Goal: Task Accomplishment & Management: Use online tool/utility

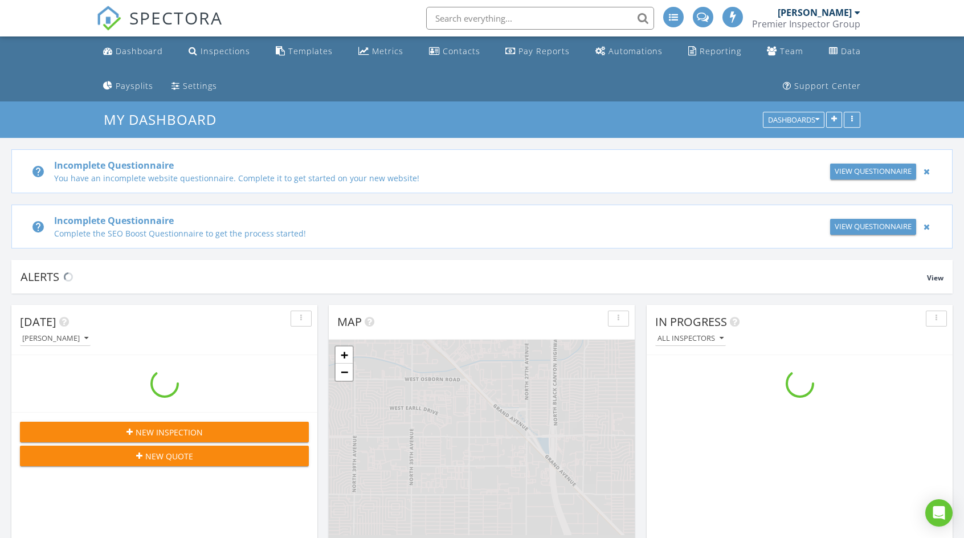
scroll to position [1424, 981]
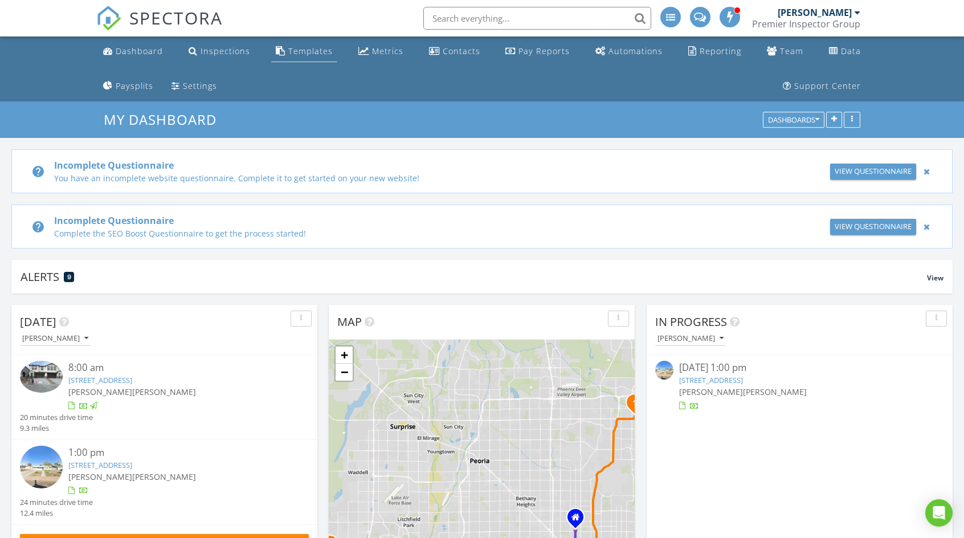
click at [296, 53] on div "Templates" at bounding box center [310, 51] width 44 height 11
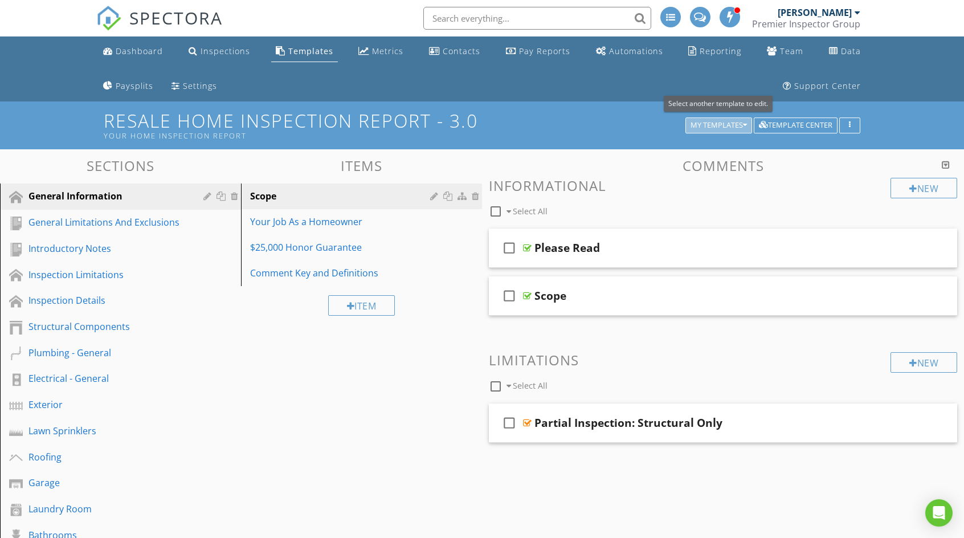
click at [746, 124] on icon "button" at bounding box center [745, 125] width 4 height 8
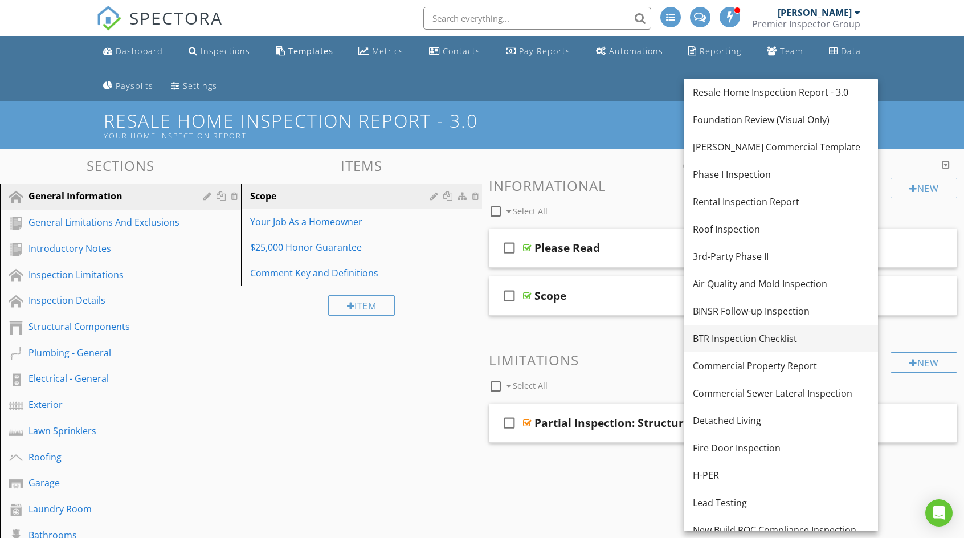
click at [742, 334] on div "BTR Inspection Checklist" at bounding box center [781, 339] width 176 height 14
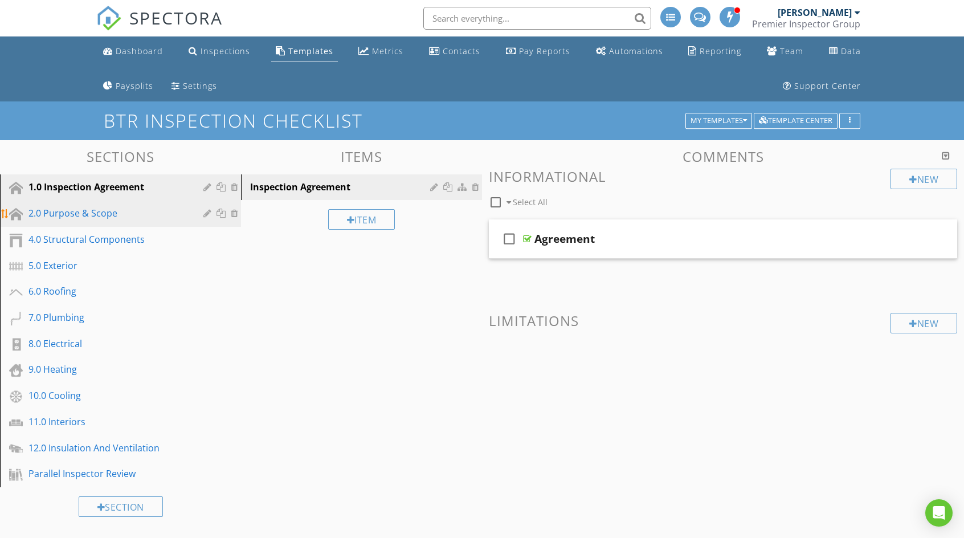
click at [107, 211] on div "2.0 Purpose & Scope" at bounding box center [107, 213] width 158 height 14
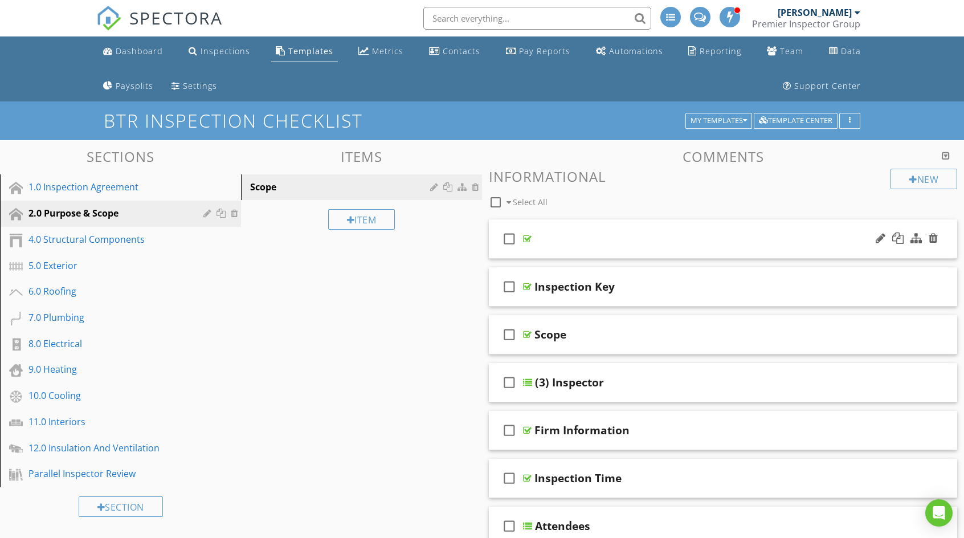
click at [568, 223] on div "check_box_outline_blank" at bounding box center [723, 238] width 468 height 39
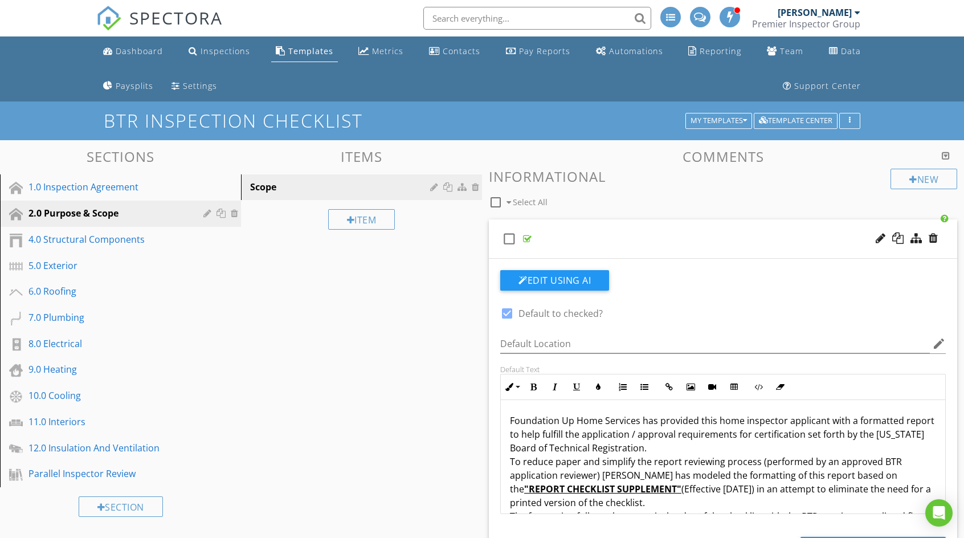
click at [568, 223] on div "check_box_outline_blank" at bounding box center [723, 238] width 468 height 39
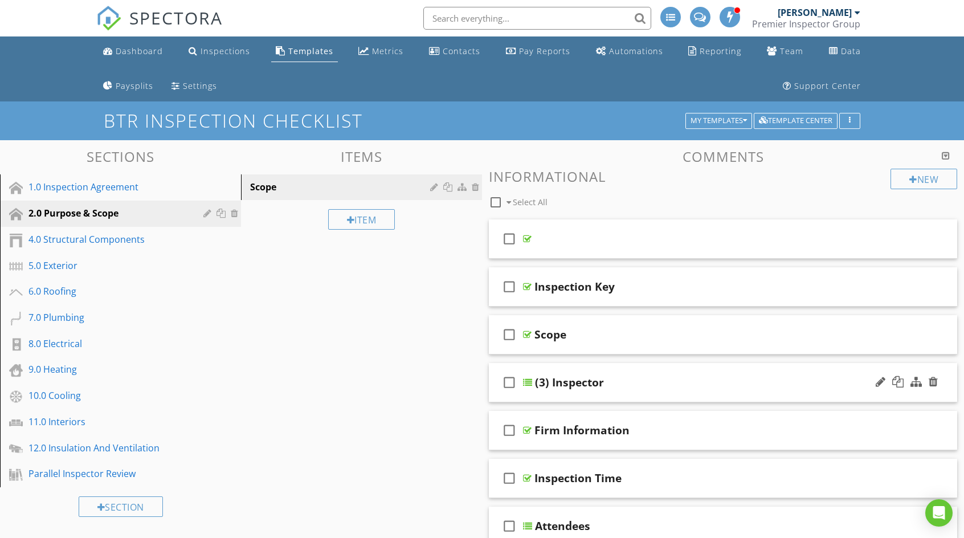
click at [628, 370] on div "check_box_outline_blank (3) Inspector" at bounding box center [723, 382] width 468 height 39
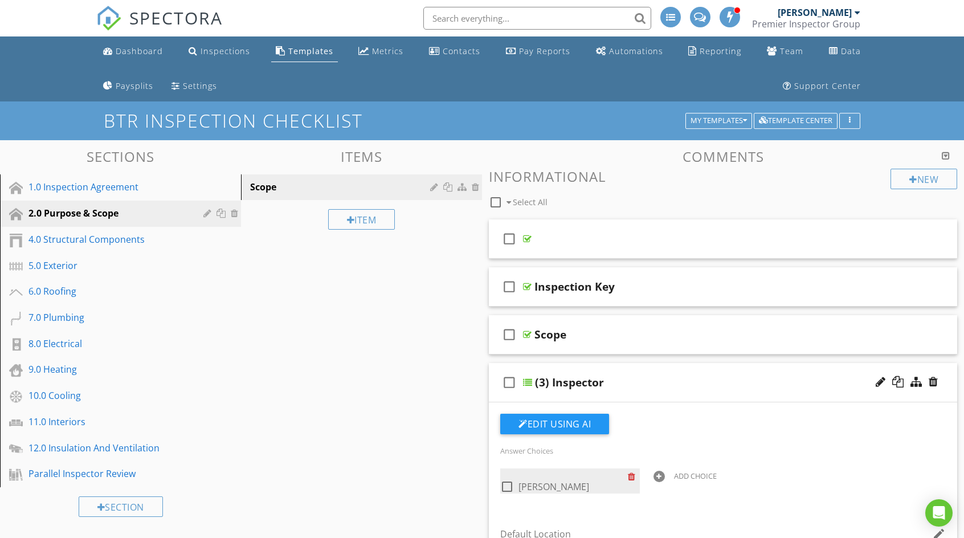
click at [631, 475] on div at bounding box center [634, 476] width 12 height 16
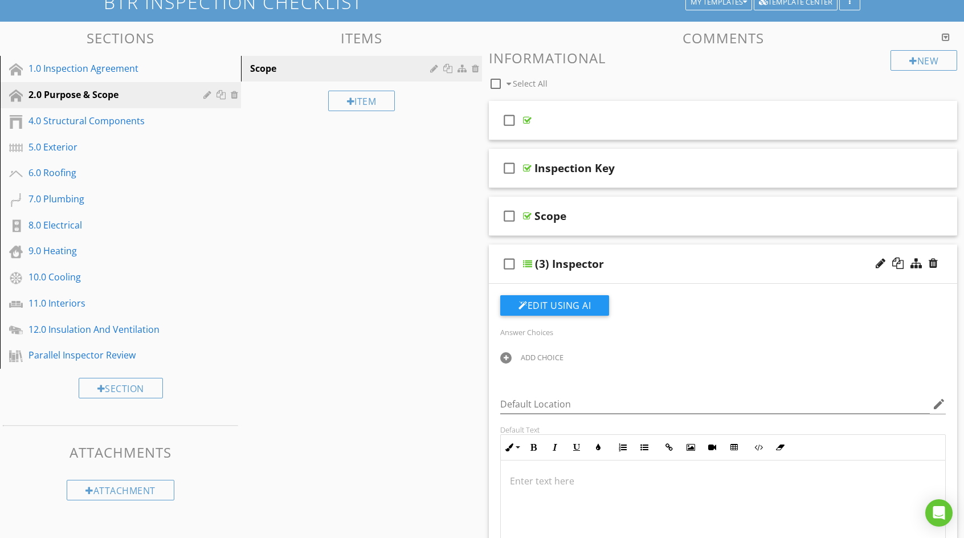
scroll to position [114, 0]
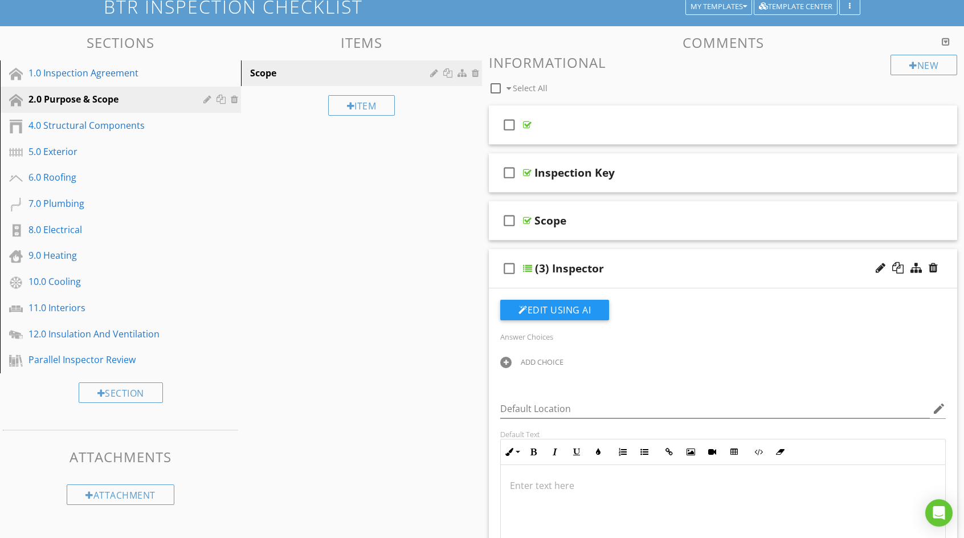
click at [545, 361] on div "ADD CHOICE" at bounding box center [542, 361] width 43 height 9
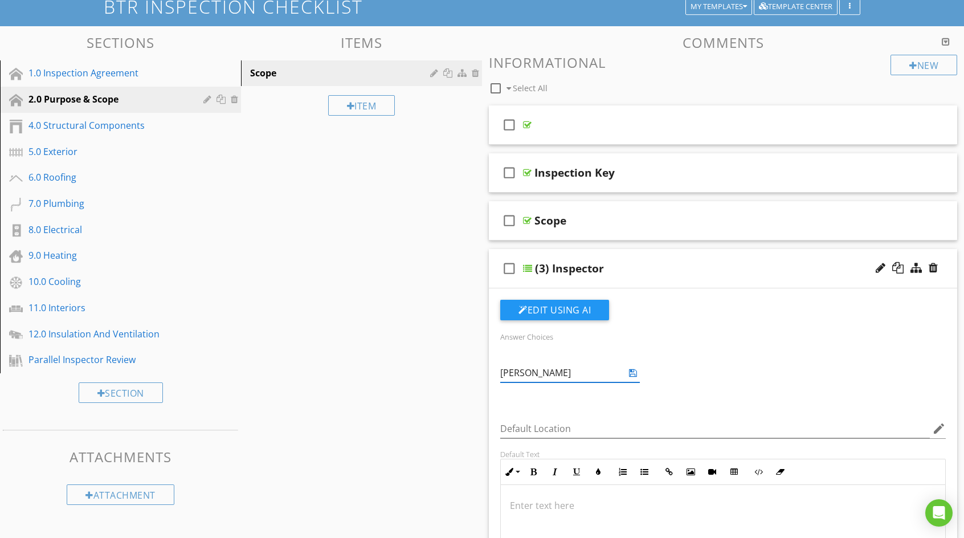
type input "[PERSON_NAME]"
click at [633, 372] on icon at bounding box center [633, 372] width 8 height 9
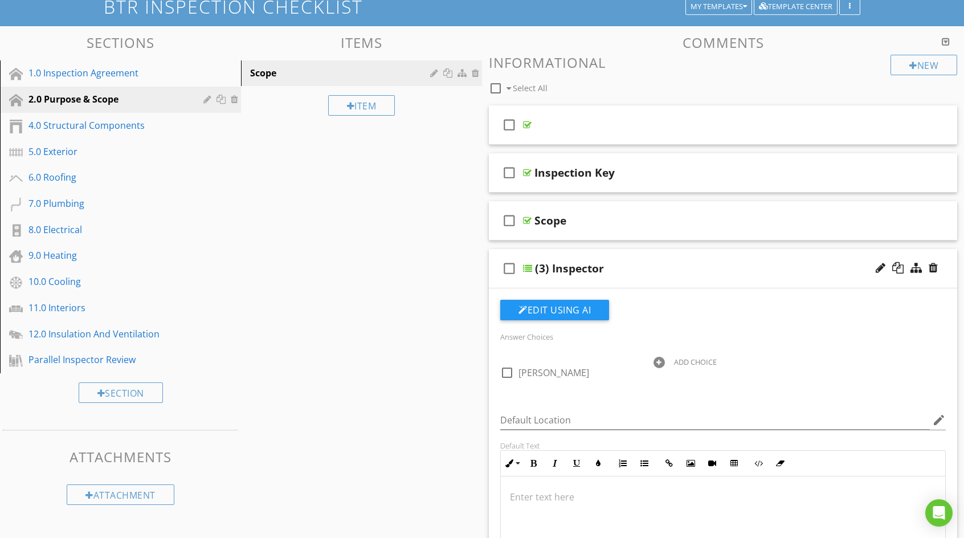
click at [669, 262] on div "(3) Inspector" at bounding box center [702, 269] width 334 height 14
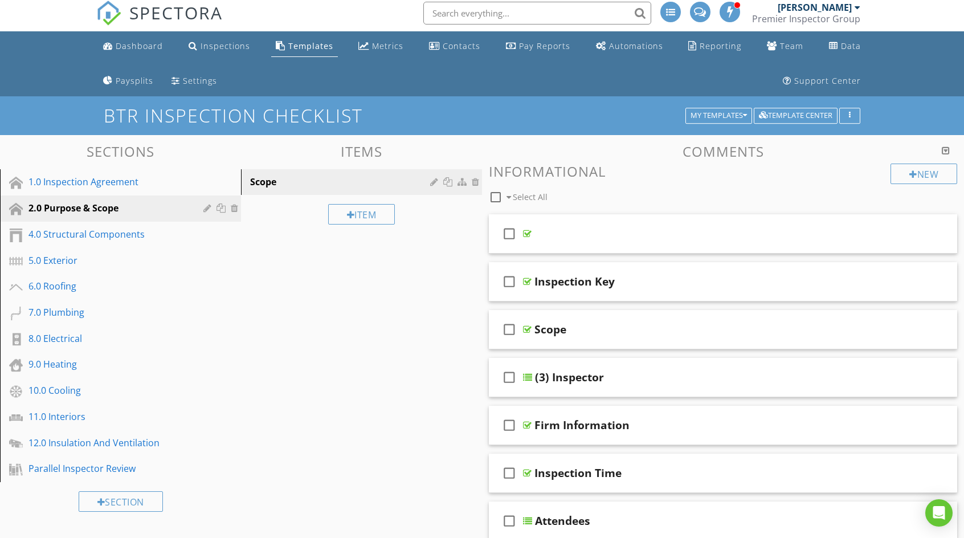
scroll to position [0, 0]
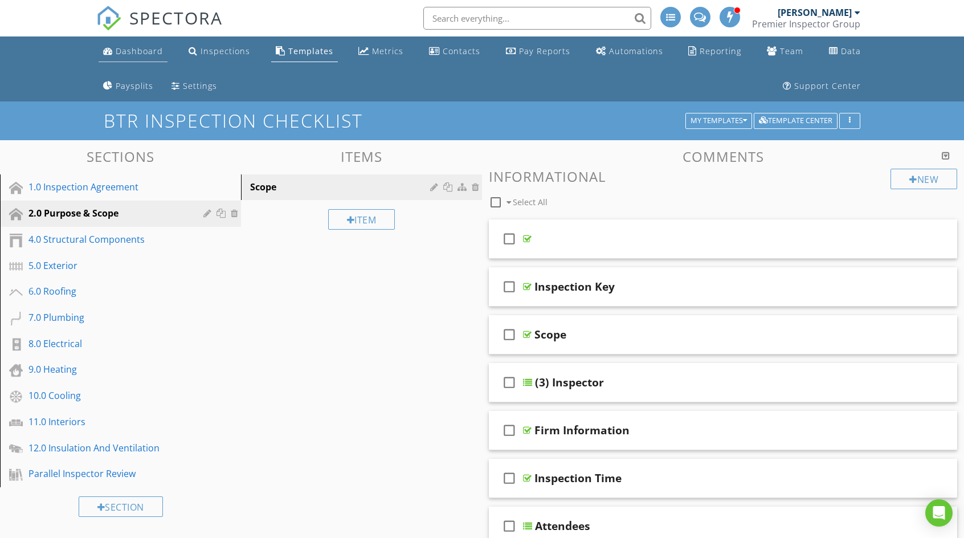
click at [142, 48] on div "Dashboard" at bounding box center [139, 51] width 47 height 11
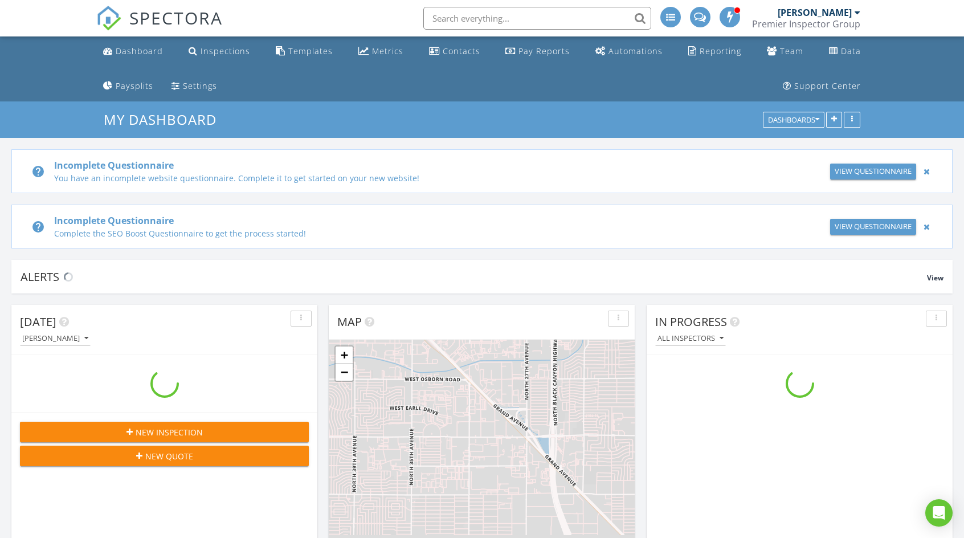
scroll to position [1424, 981]
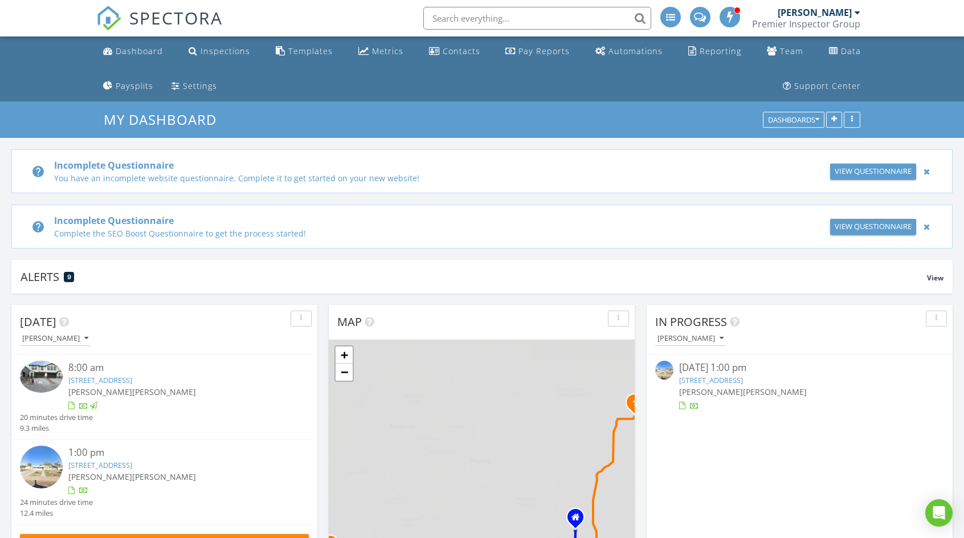
click at [926, 171] on div at bounding box center [927, 172] width 12 height 14
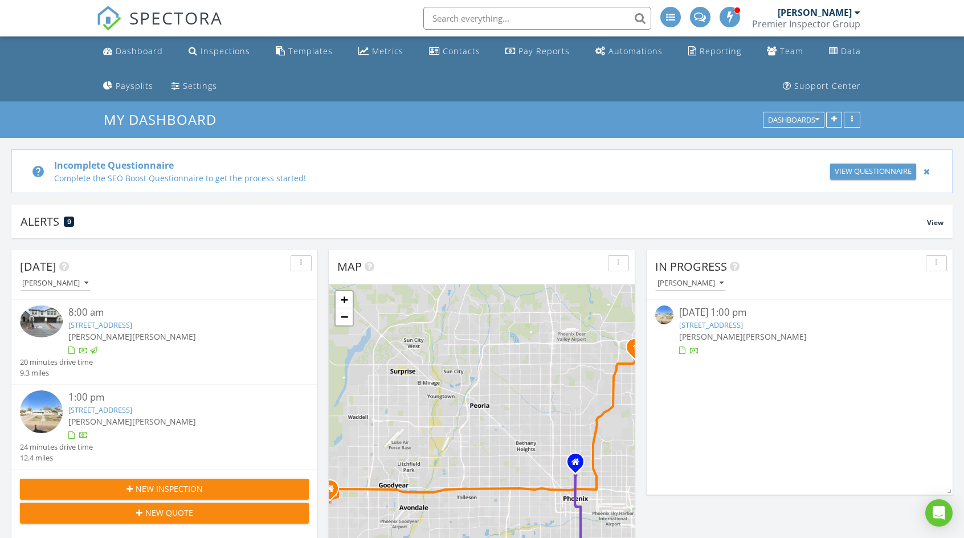
click at [926, 171] on div at bounding box center [927, 172] width 12 height 14
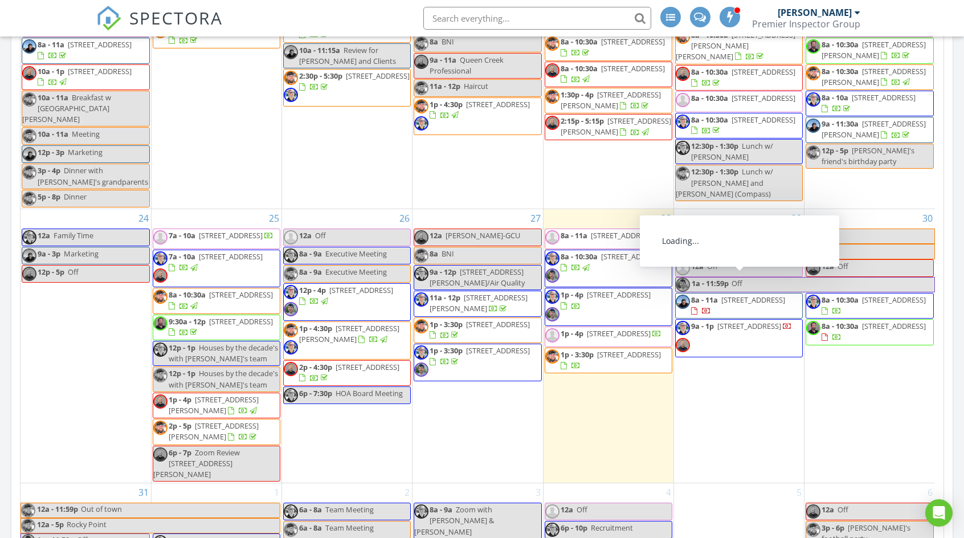
scroll to position [876, 0]
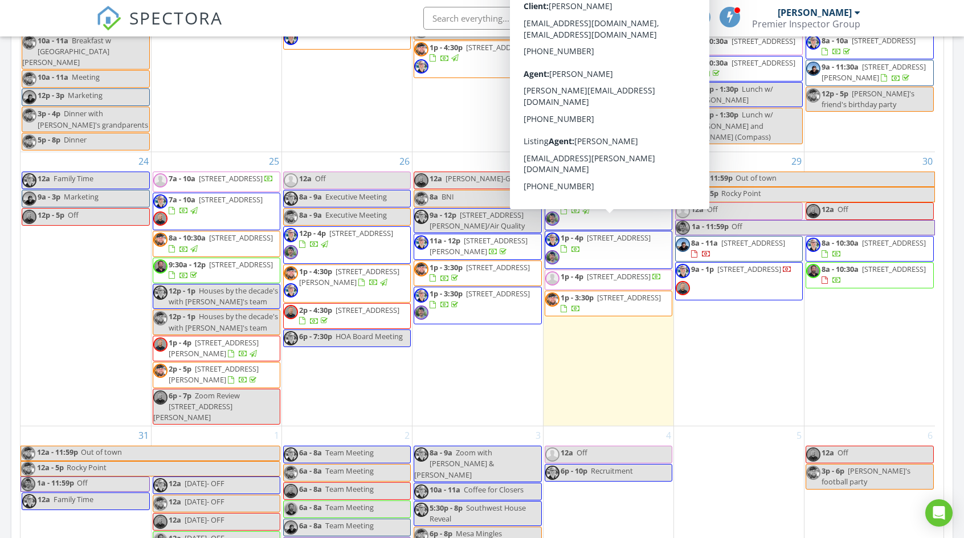
click at [594, 232] on span "[STREET_ADDRESS]" at bounding box center [619, 237] width 64 height 10
